Goal: Information Seeking & Learning: Learn about a topic

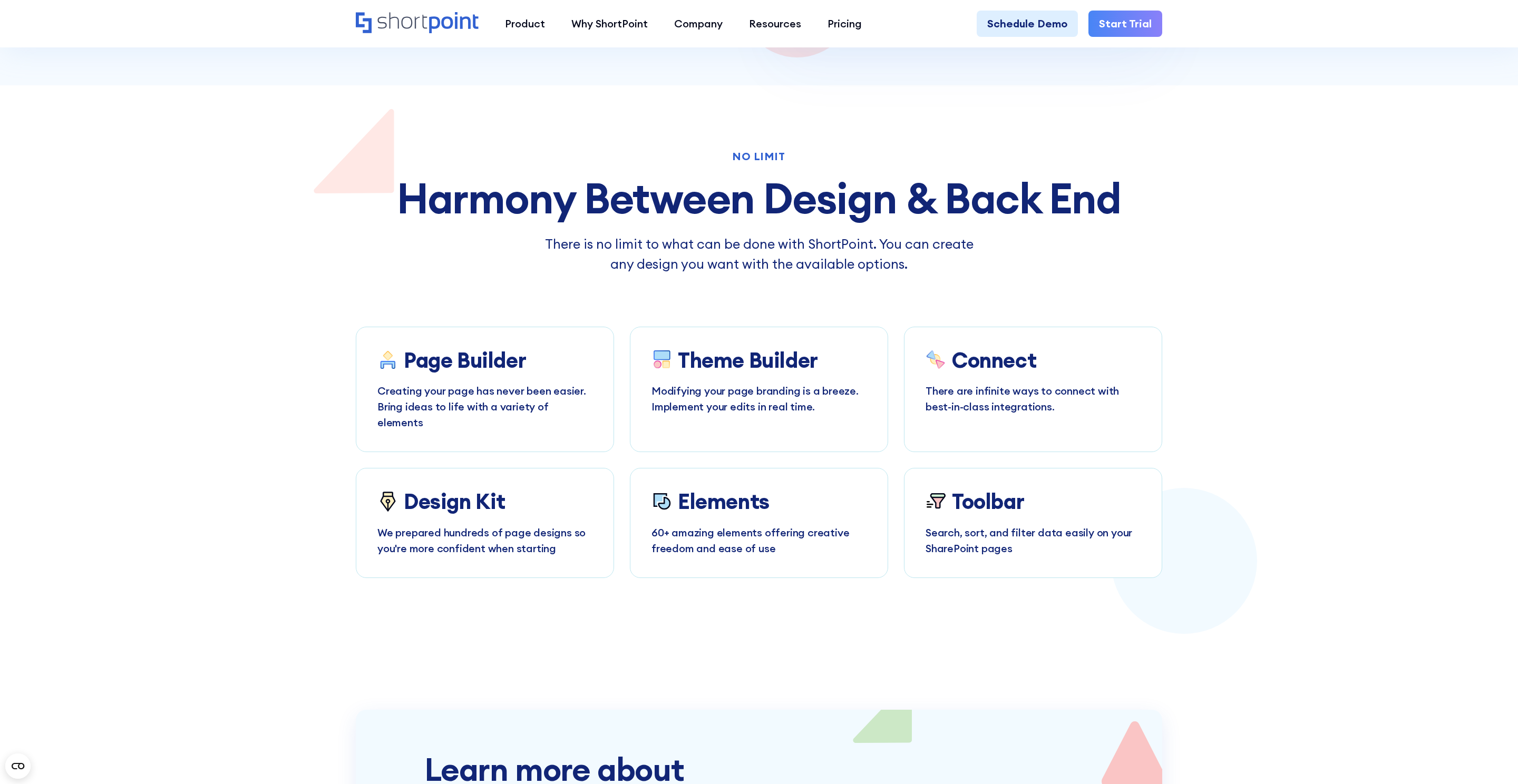
click at [546, 204] on h2 "Harmony Between Design & Back End" at bounding box center [759, 198] width 806 height 47
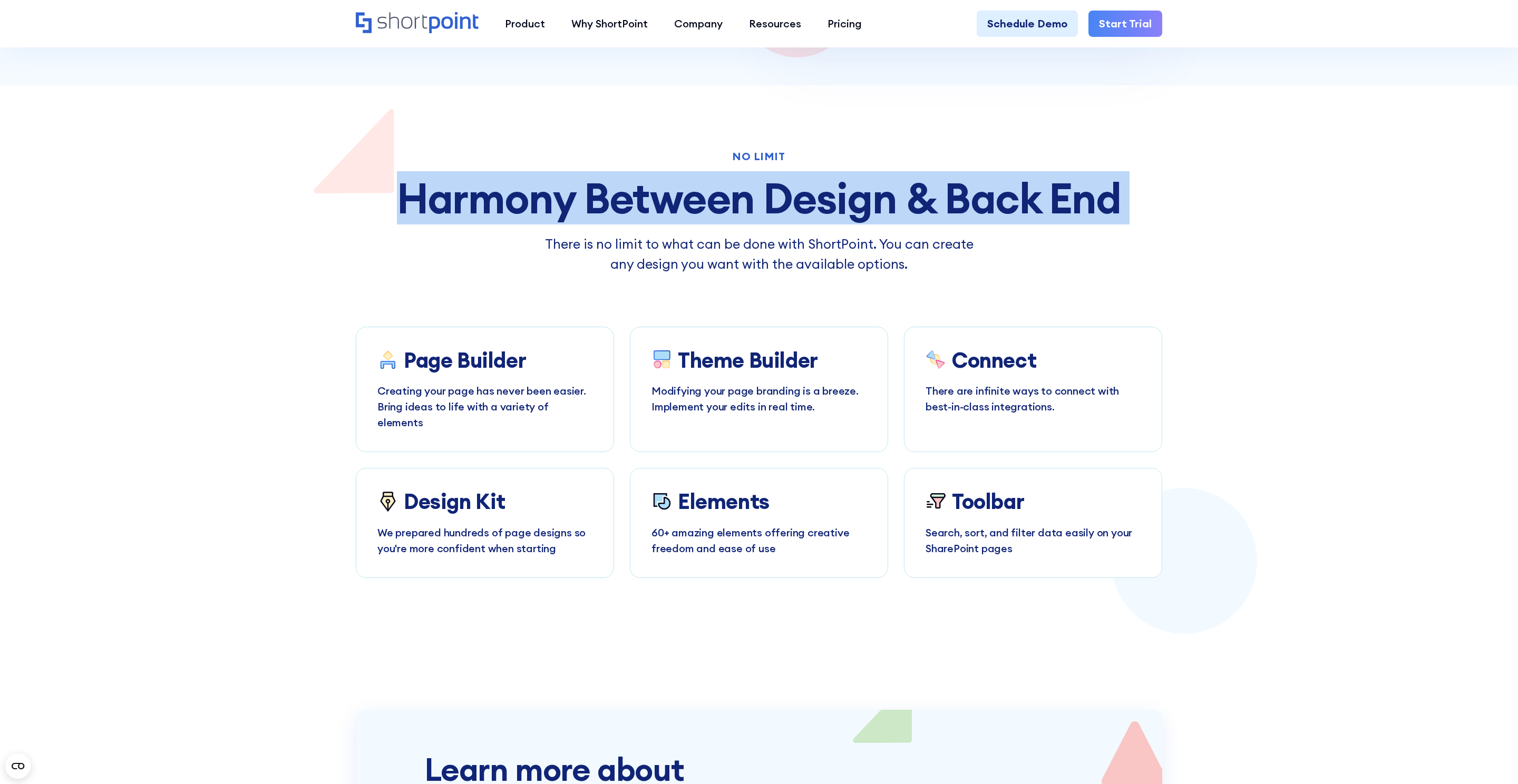
click at [546, 204] on h2 "Harmony Between Design & Back End" at bounding box center [759, 198] width 806 height 47
copy h2 "Harmony Between Design & Back End"
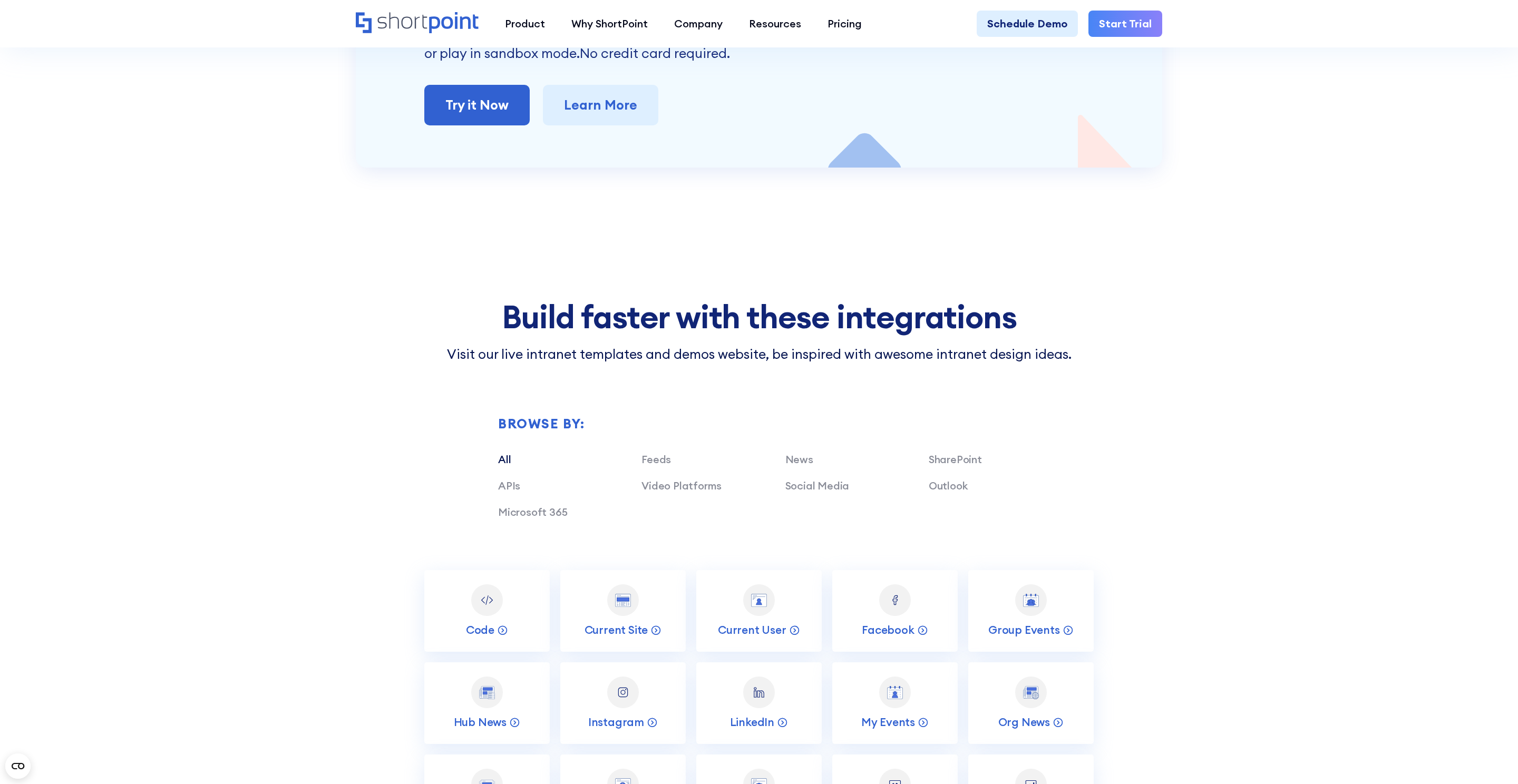
scroll to position [4964, 0]
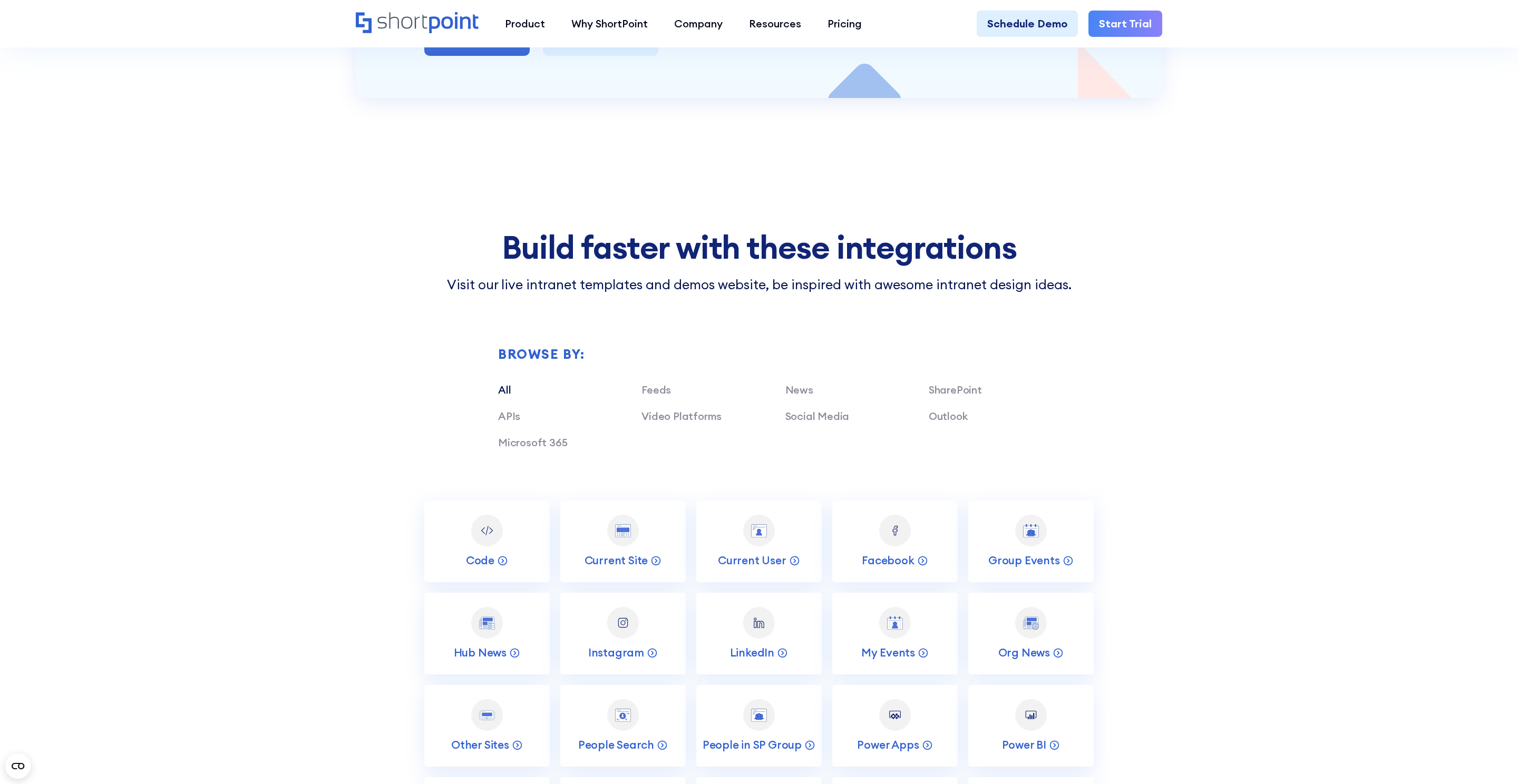
click at [612, 230] on h2 "Build faster with these integrations" at bounding box center [759, 247] width 669 height 35
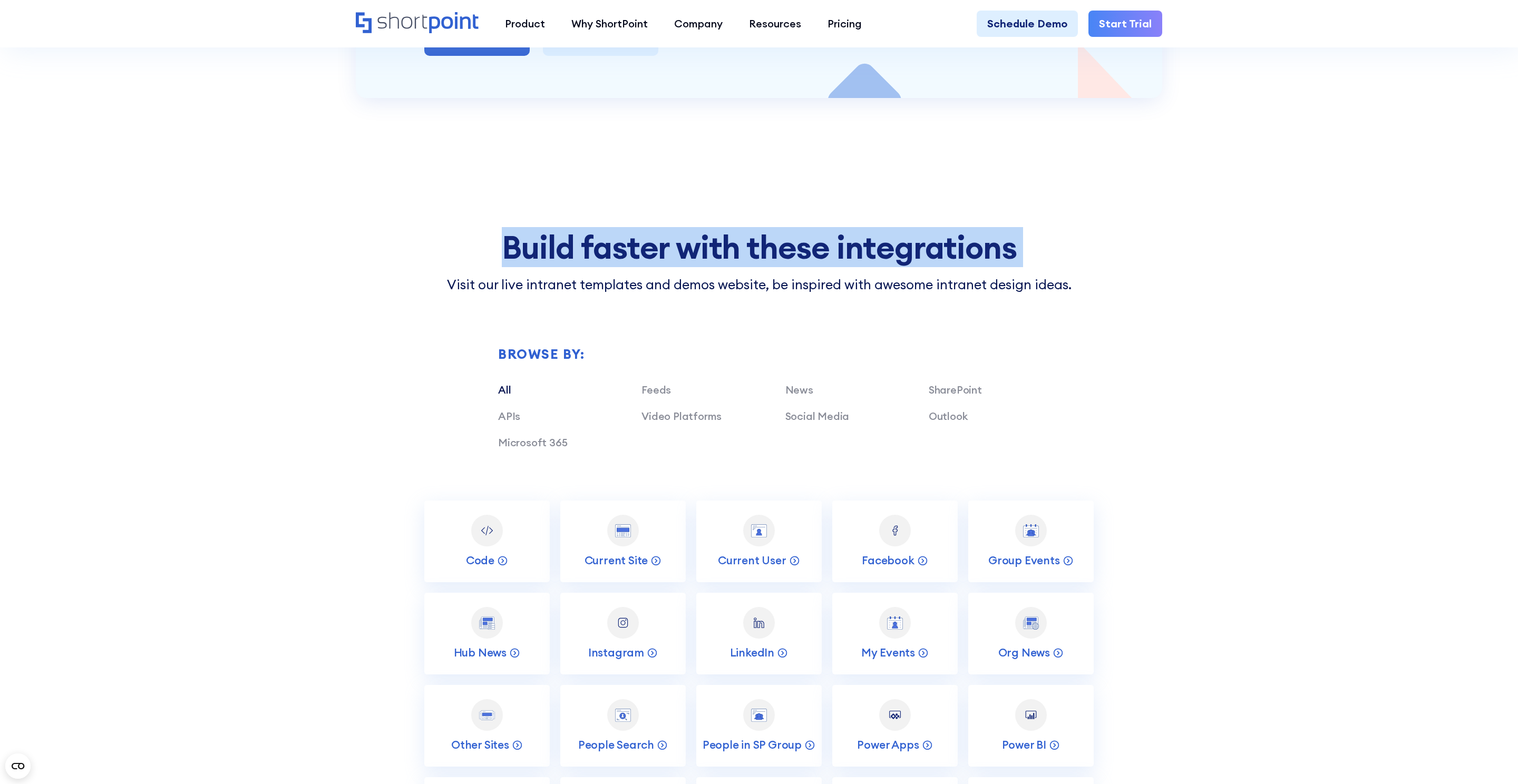
click at [612, 230] on h2 "Build faster with these integrations" at bounding box center [759, 247] width 669 height 35
copy h2 "Build faster with these integrations"
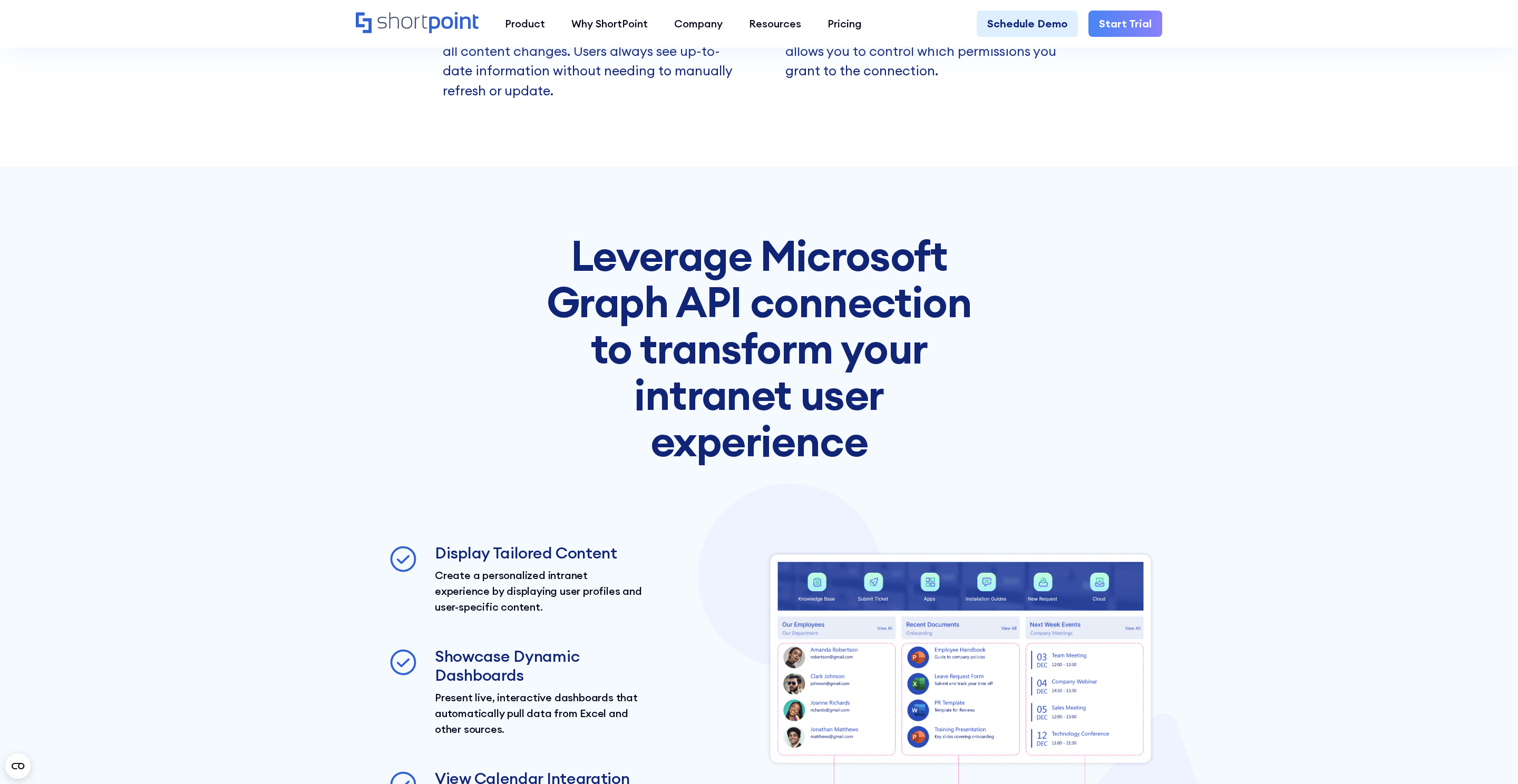
scroll to position [2228, 0]
